Goal: Find specific page/section: Find specific page/section

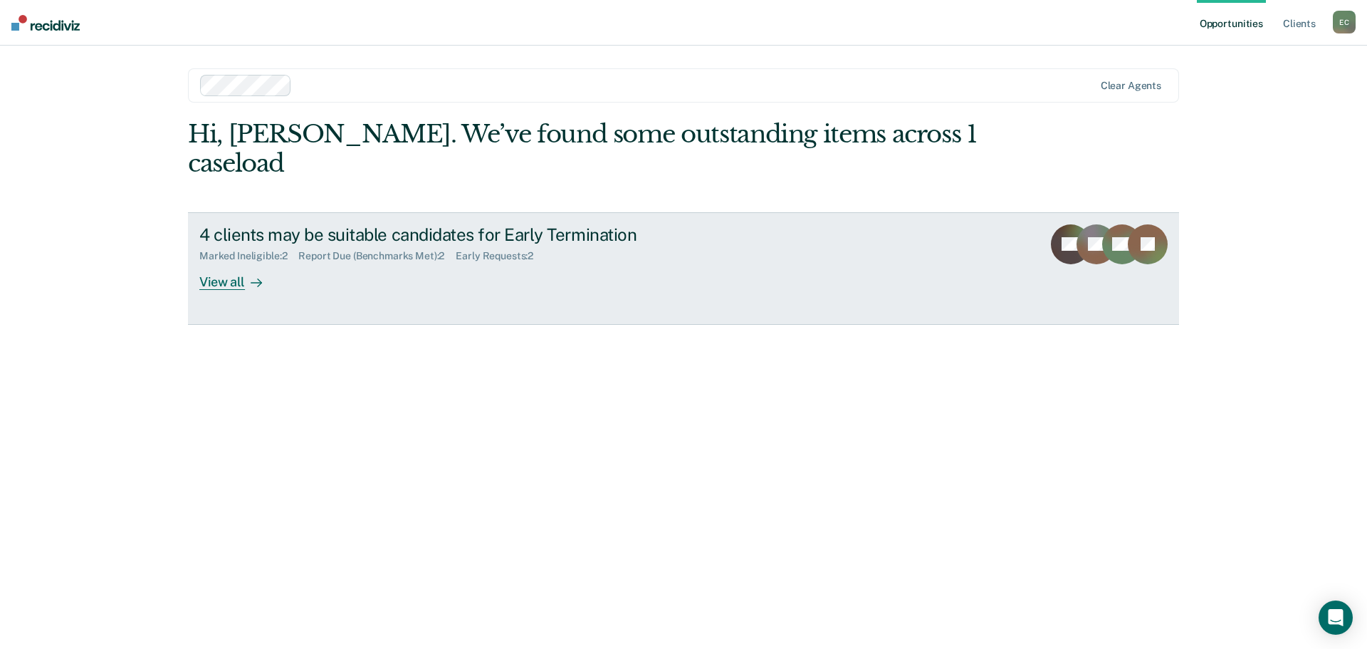
click at [219, 262] on div "View all" at bounding box center [239, 276] width 80 height 28
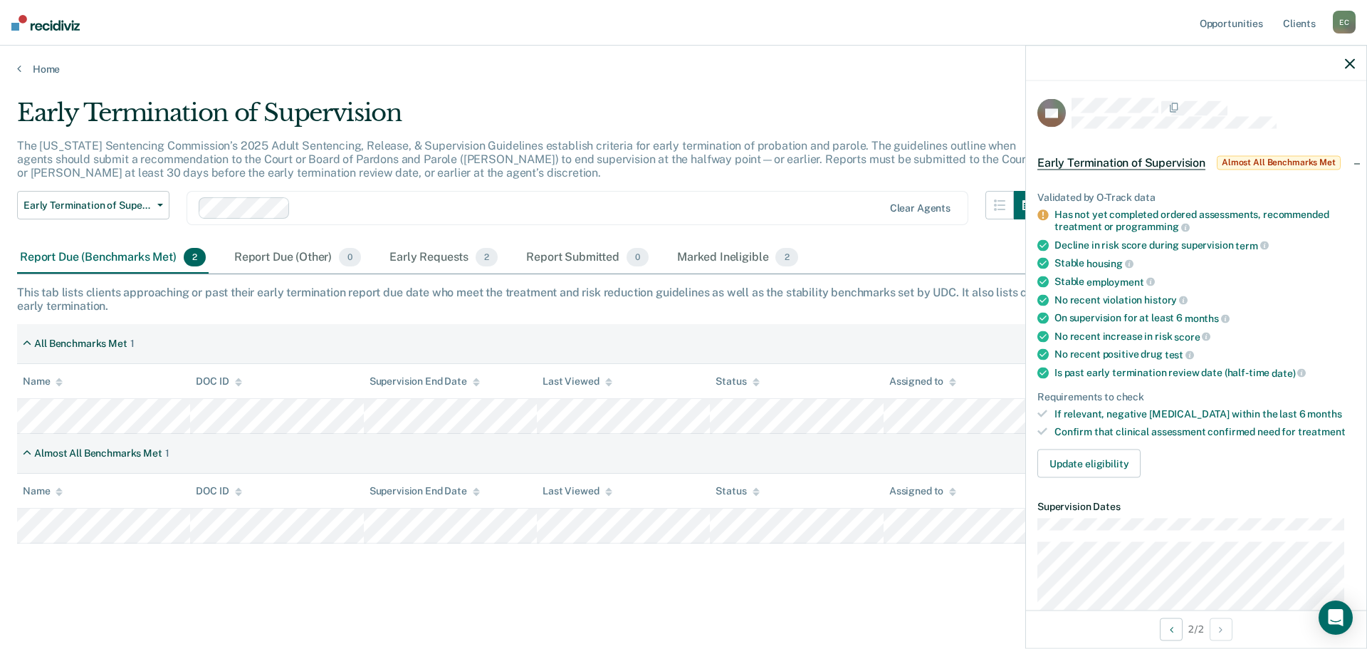
click at [1352, 61] on icon "button" at bounding box center [1350, 63] width 10 height 10
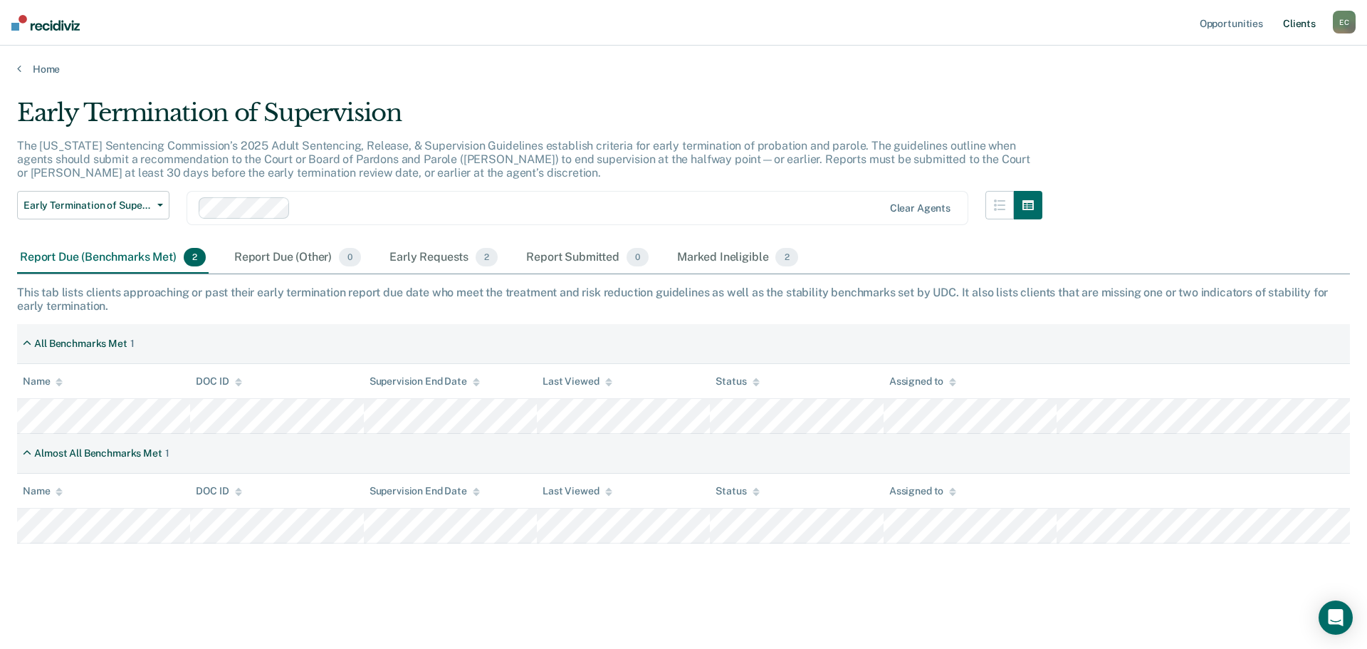
click at [1293, 22] on link "Client s" at bounding box center [1299, 23] width 38 height 46
